Goal: Transaction & Acquisition: Download file/media

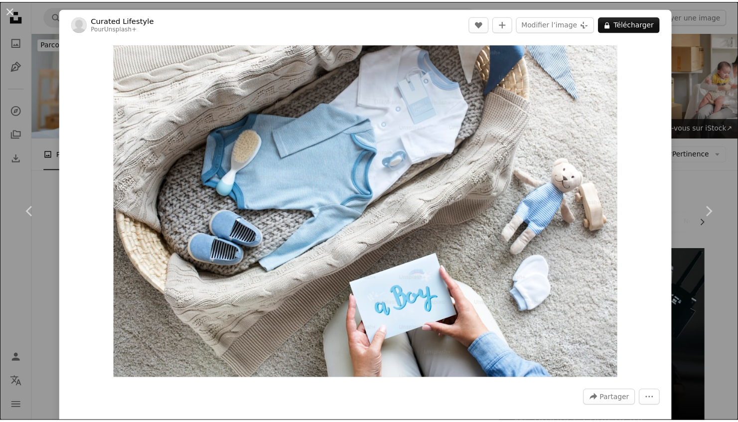
scroll to position [2930, 0]
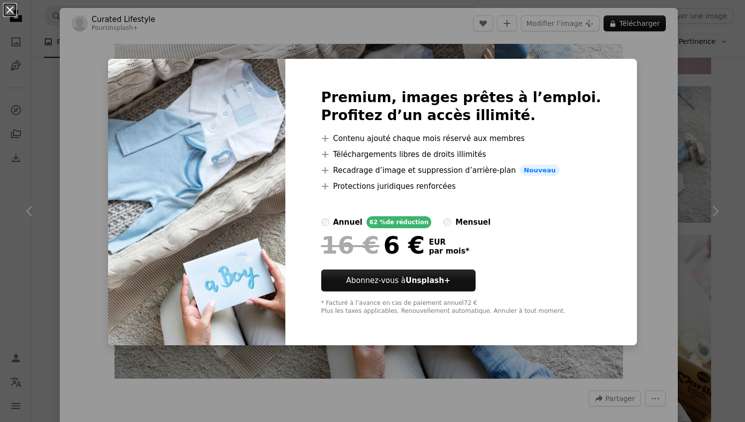
click at [6, 6] on button "An X shape" at bounding box center [10, 10] width 12 height 12
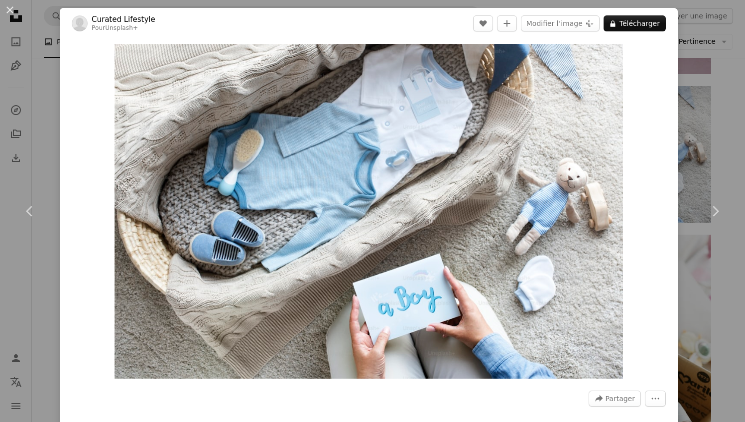
click at [6, 6] on button "An X shape" at bounding box center [10, 10] width 12 height 12
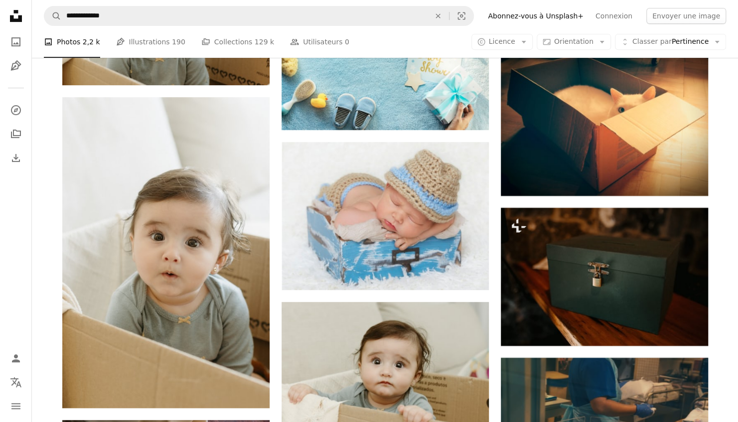
scroll to position [4525, 0]
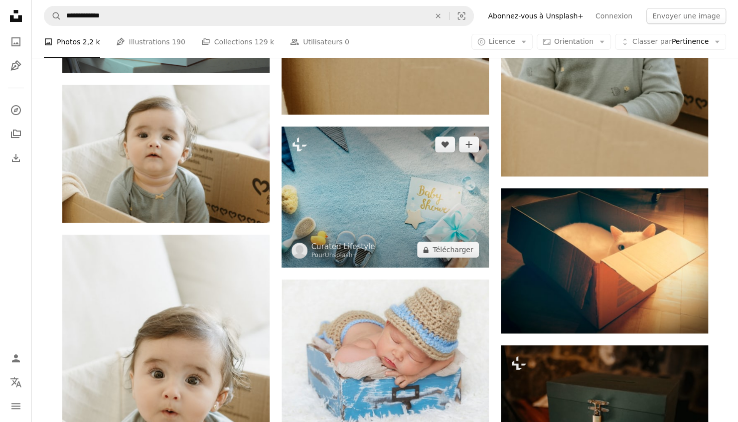
click at [303, 190] on img at bounding box center [384, 197] width 207 height 141
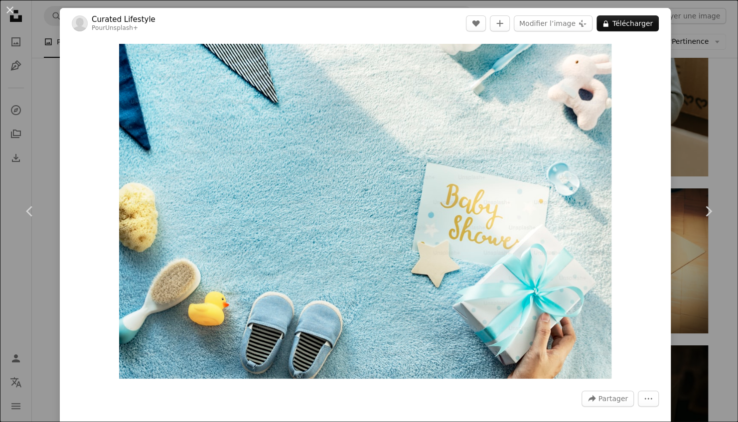
click at [30, 26] on div "An X shape Chevron left Chevron right Curated Lifestyle Pour Unsplash+ A heart …" at bounding box center [369, 211] width 738 height 422
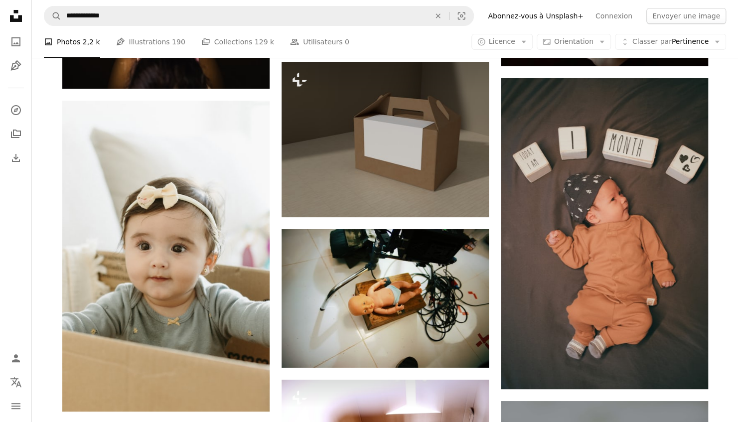
scroll to position [6603, 0]
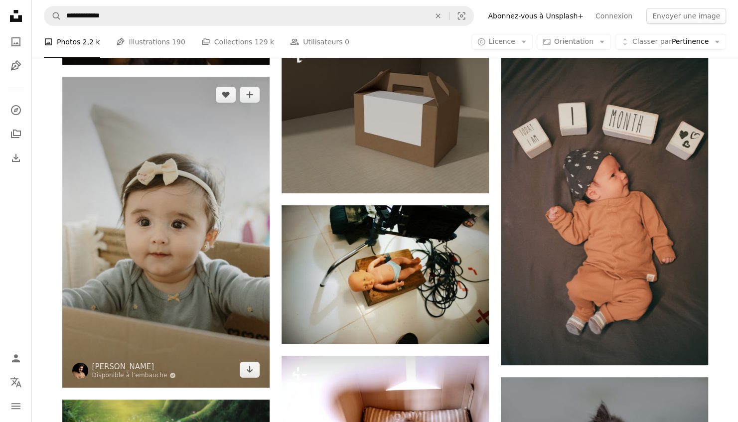
click at [264, 222] on img at bounding box center [165, 232] width 207 height 311
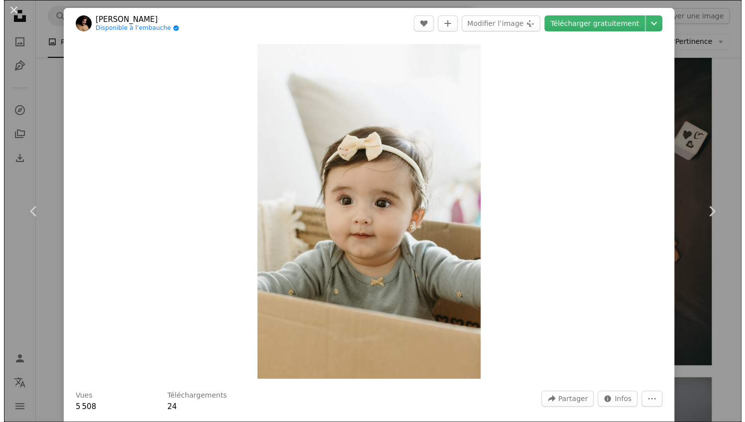
scroll to position [6707, 0]
